Goal: Task Accomplishment & Management: Use online tool/utility

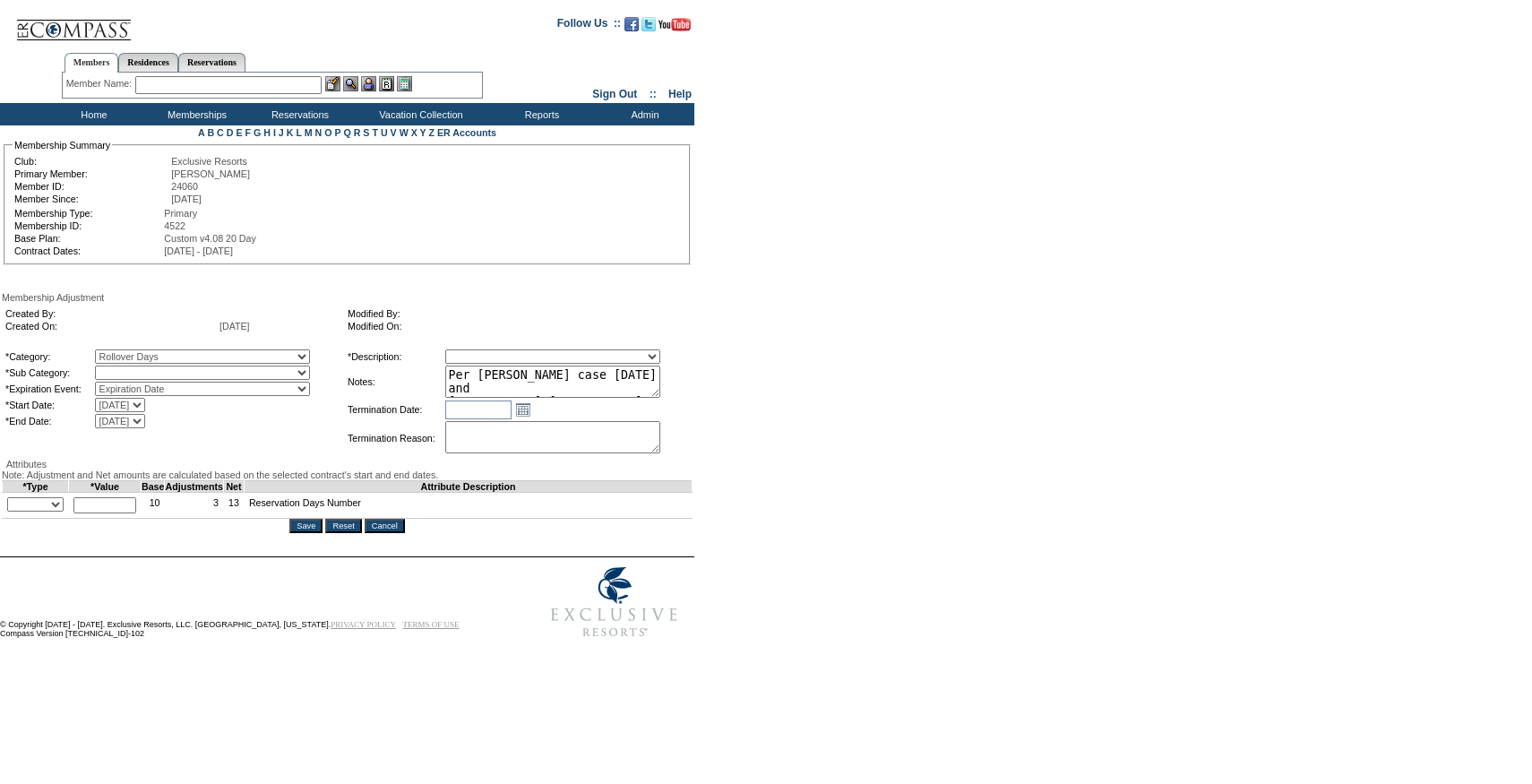
select select "782"
click at [131, 369] on select "Rollover Days" at bounding box center [202, 372] width 215 height 15
click at [489, 356] on select "Membership/Transfer Fee Adjustment Membership Fee Adjustment Add-On Fee Adjustm…" at bounding box center [552, 356] width 215 height 15
select select "275"
click at [478, 352] on select "Membership/Transfer Fee Adjustment Membership Fee Adjustment Add-On Fee Adjustm…" at bounding box center [552, 356] width 215 height 15
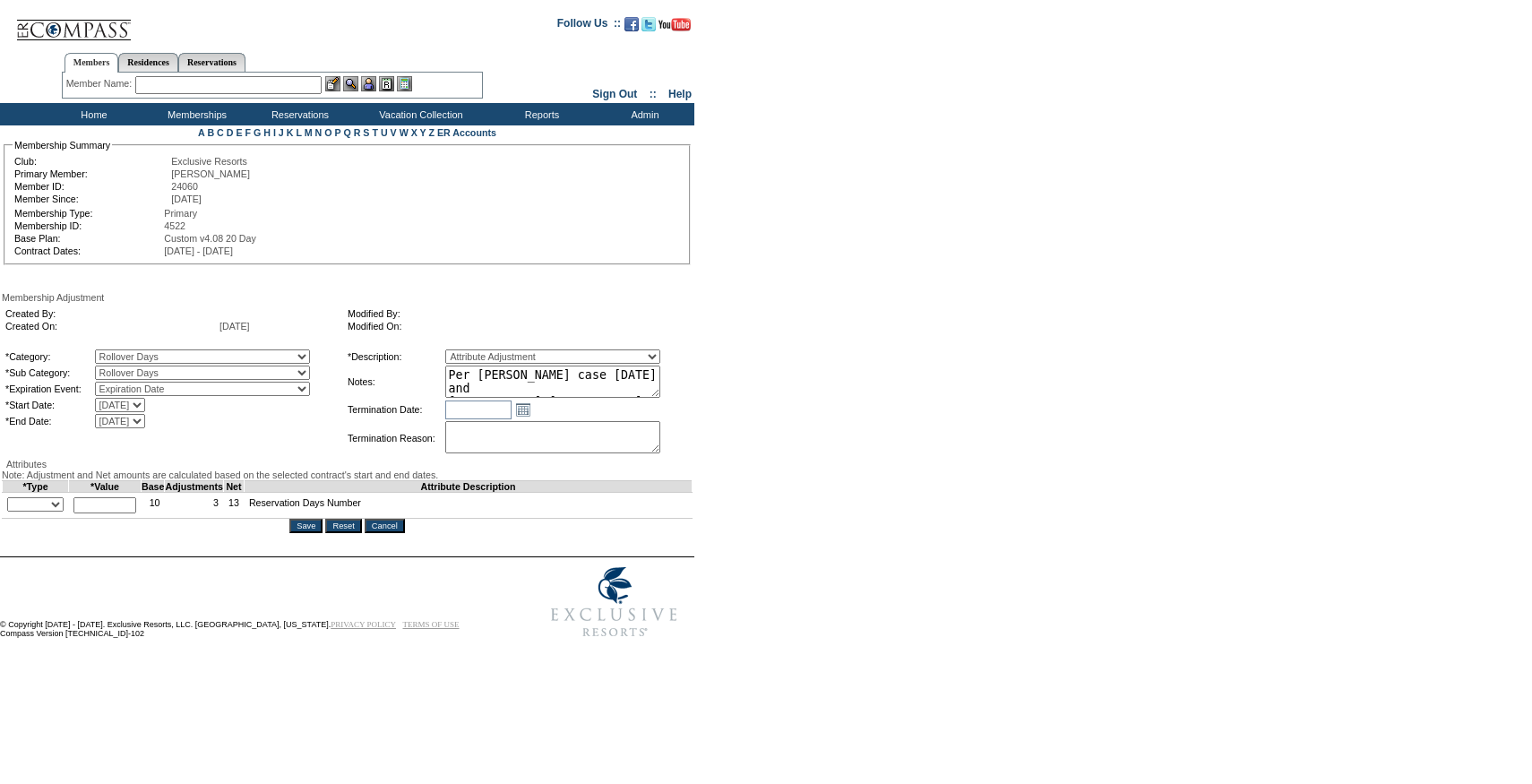
click at [51, 511] on select "+ - Override" at bounding box center [35, 504] width 56 height 15
select select "2"
click at [12, 511] on select "+ - Override" at bounding box center [35, 504] width 56 height 15
click at [106, 513] on input "text" at bounding box center [105, 505] width 63 height 16
type input "5"
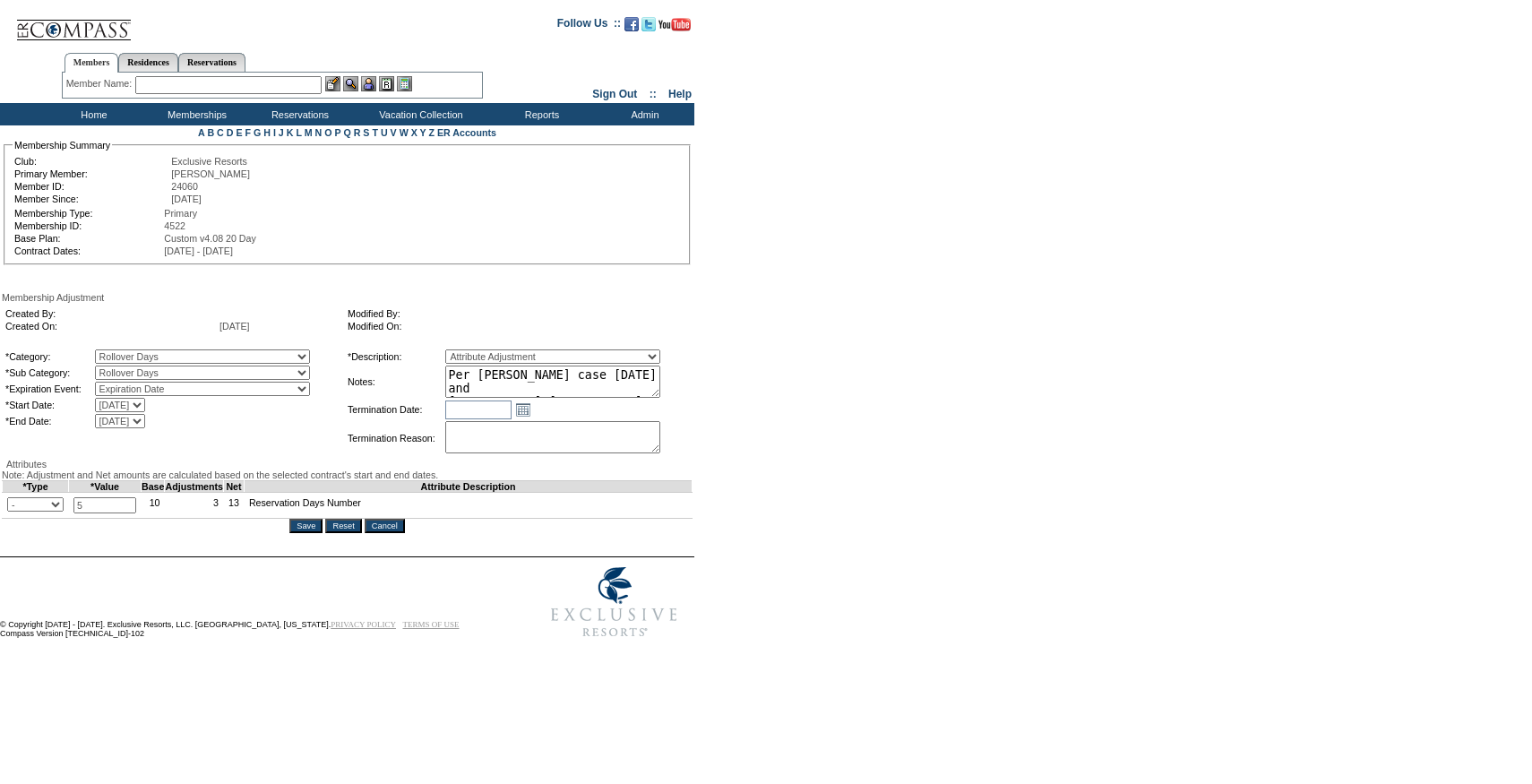
click at [596, 377] on textarea "Per [PERSON_NAME] case [DATE] and [PERSON_NAME]/[PERSON_NAME] approval, rolling…" at bounding box center [552, 381] width 215 height 33
click at [311, 533] on input "Save" at bounding box center [306, 526] width 34 height 15
